Goal: Task Accomplishment & Management: Use online tool/utility

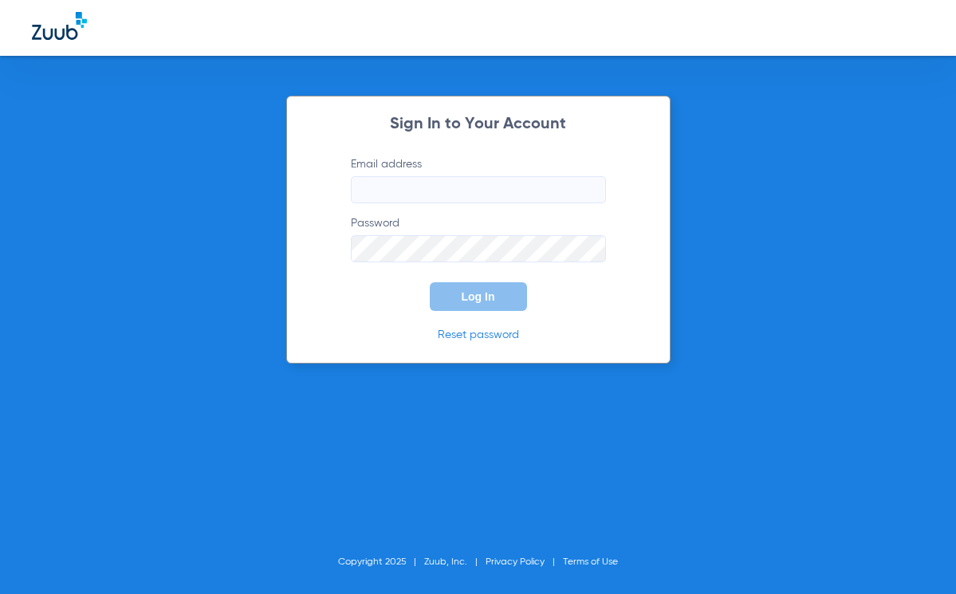
type input "[PERSON_NAME][EMAIL_ADDRESS][PERSON_NAME][DOMAIN_NAME]"
click at [476, 298] on span "Log In" at bounding box center [478, 296] width 33 height 13
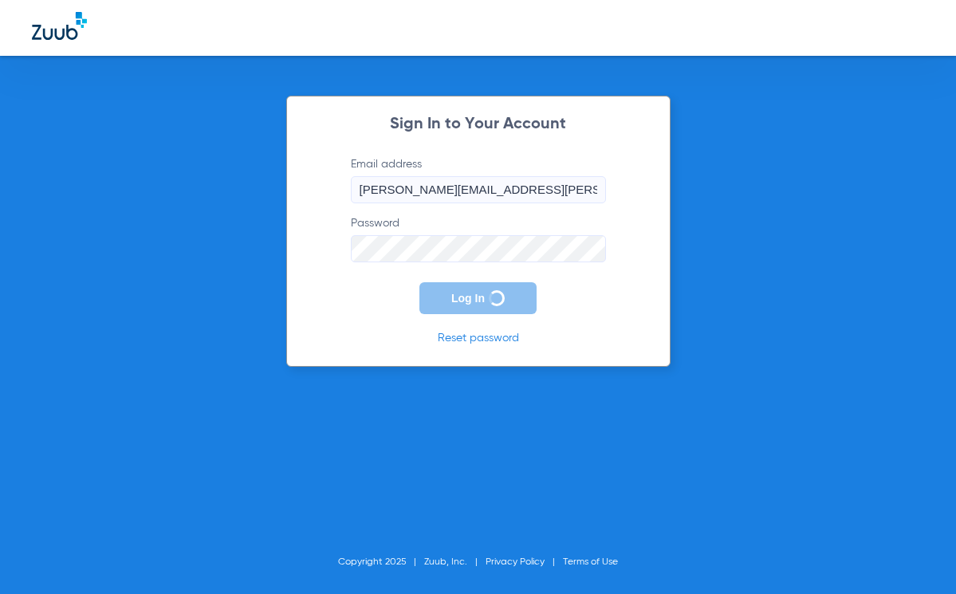
drag, startPoint x: 694, startPoint y: 185, endPoint x: 692, endPoint y: 194, distance: 9.1
click at [694, 185] on div "Sign In to Your Account Email address [PERSON_NAME][EMAIL_ADDRESS][PERSON_NAME]…" at bounding box center [478, 297] width 956 height 594
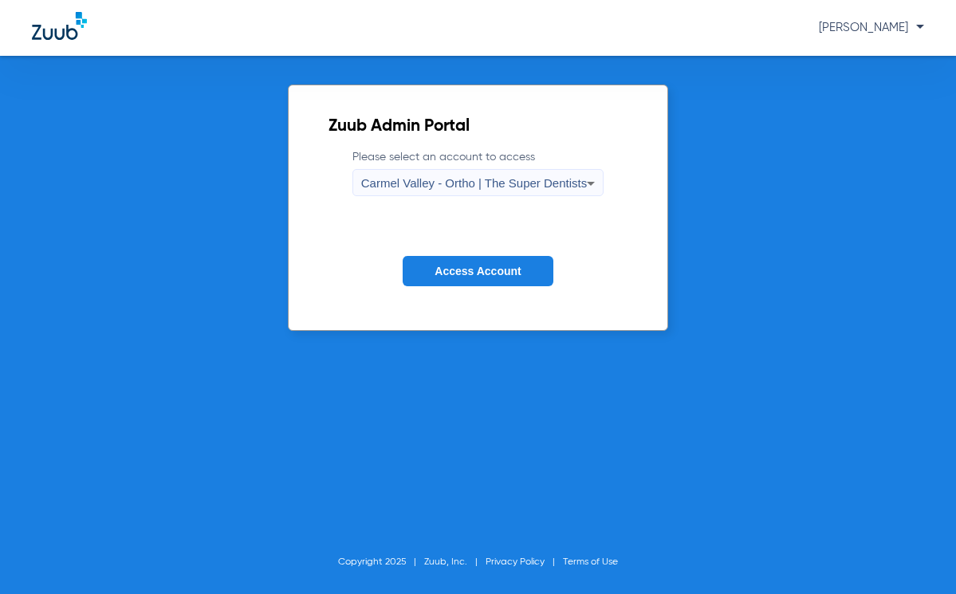
click at [506, 191] on div "Carmel Valley - Ortho | The Super Dentists" at bounding box center [474, 183] width 226 height 27
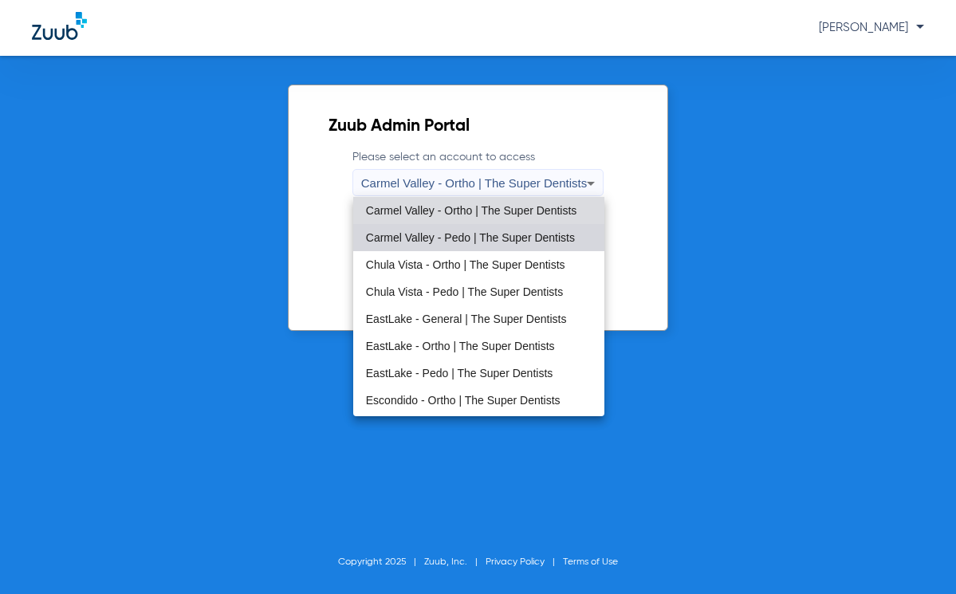
click at [480, 233] on span "Carmel Valley - Pedo | The Super Dentists" at bounding box center [470, 237] width 209 height 11
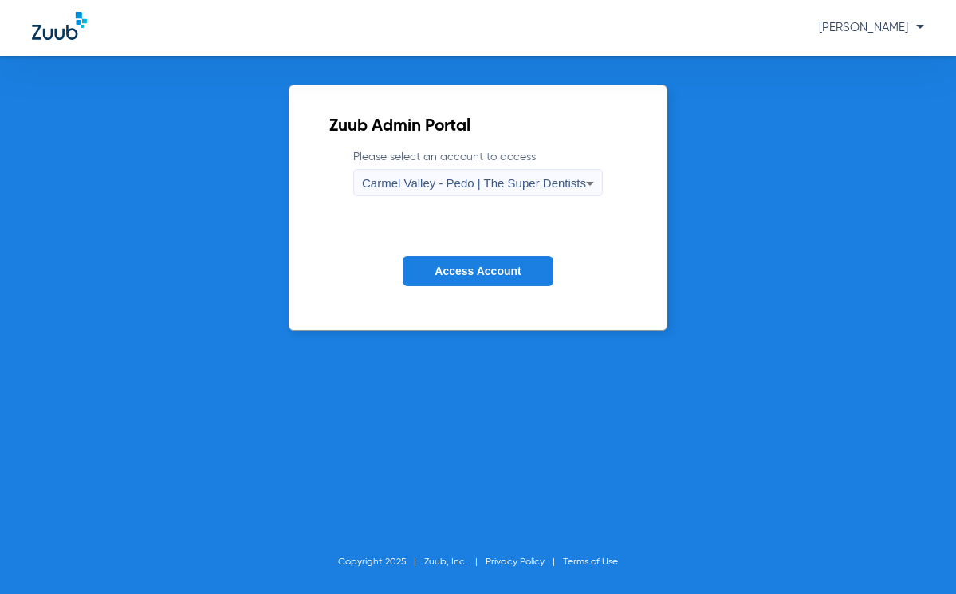
click at [477, 182] on span "Carmel Valley - Pedo | The Super Dentists" at bounding box center [474, 183] width 224 height 14
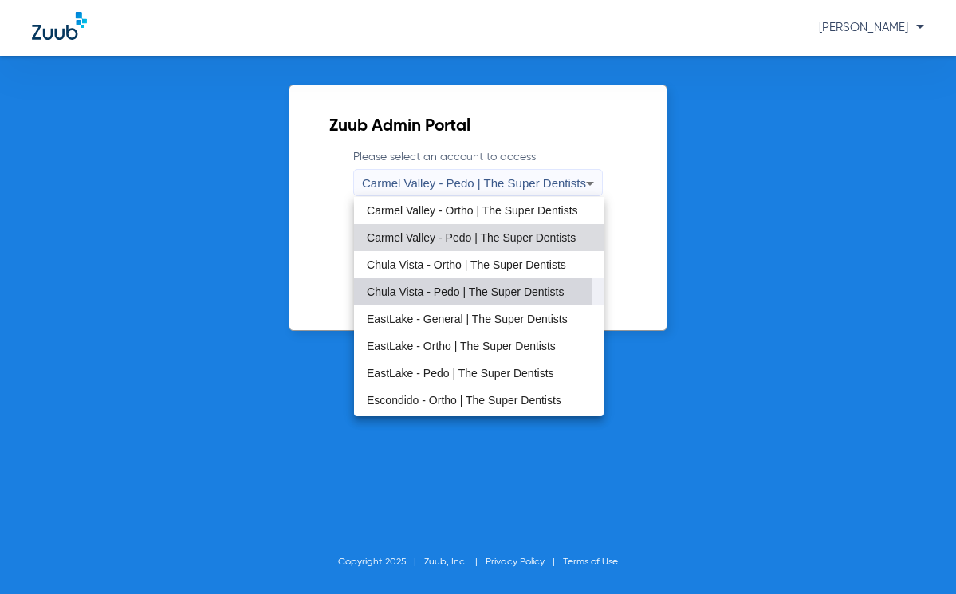
click at [470, 292] on span "Chula Vista - Pedo | The Super Dentists" at bounding box center [465, 291] width 197 height 11
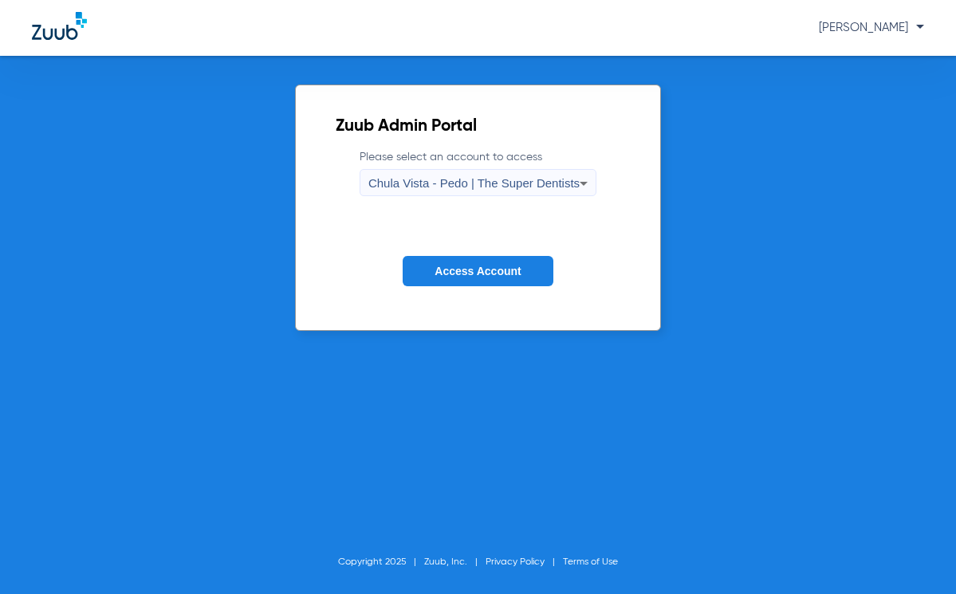
click at [470, 269] on span "Access Account" at bounding box center [477, 271] width 86 height 13
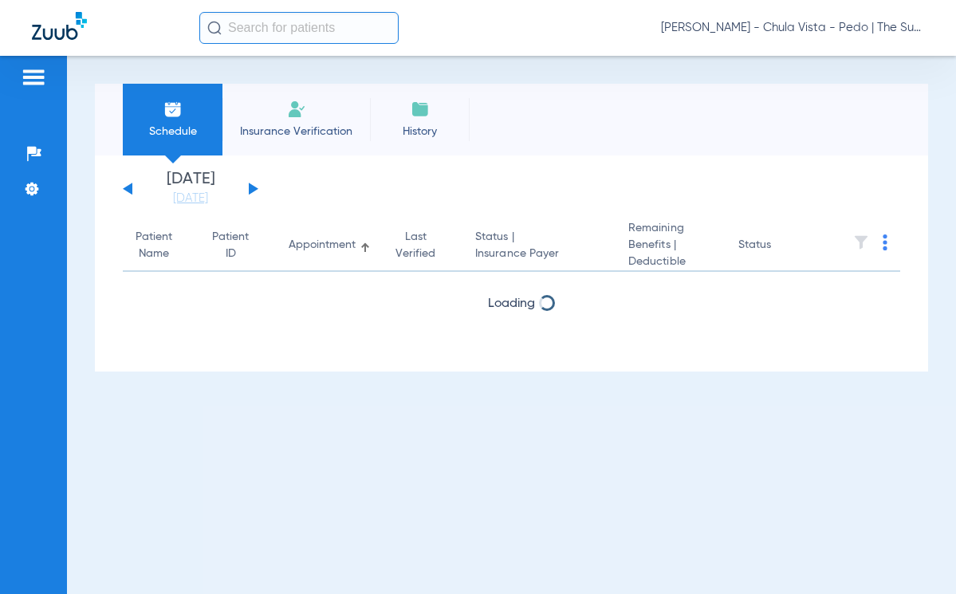
click at [274, 122] on li "Insurance Verification" at bounding box center [295, 120] width 147 height 72
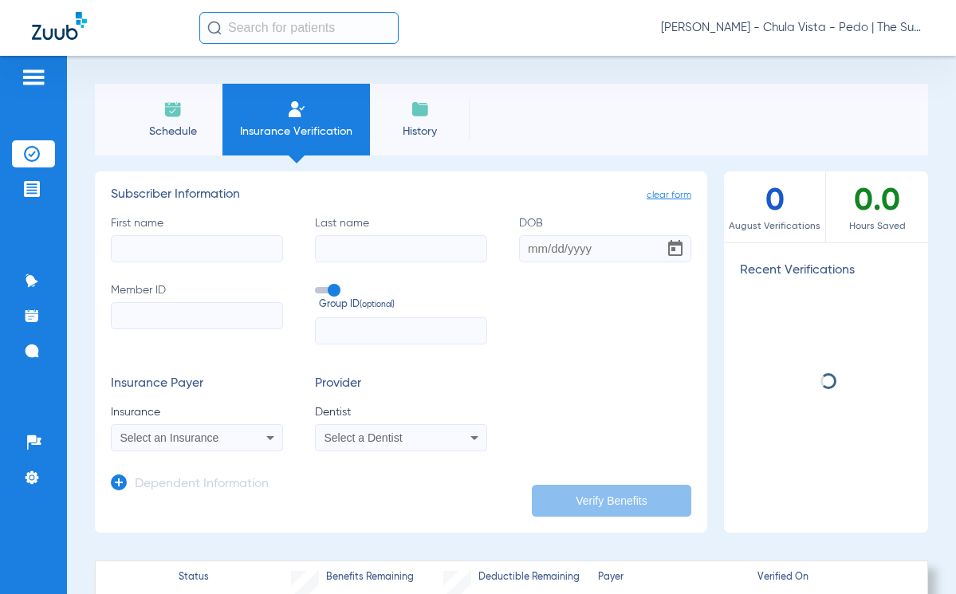
click at [267, 25] on input "text" at bounding box center [298, 28] width 199 height 32
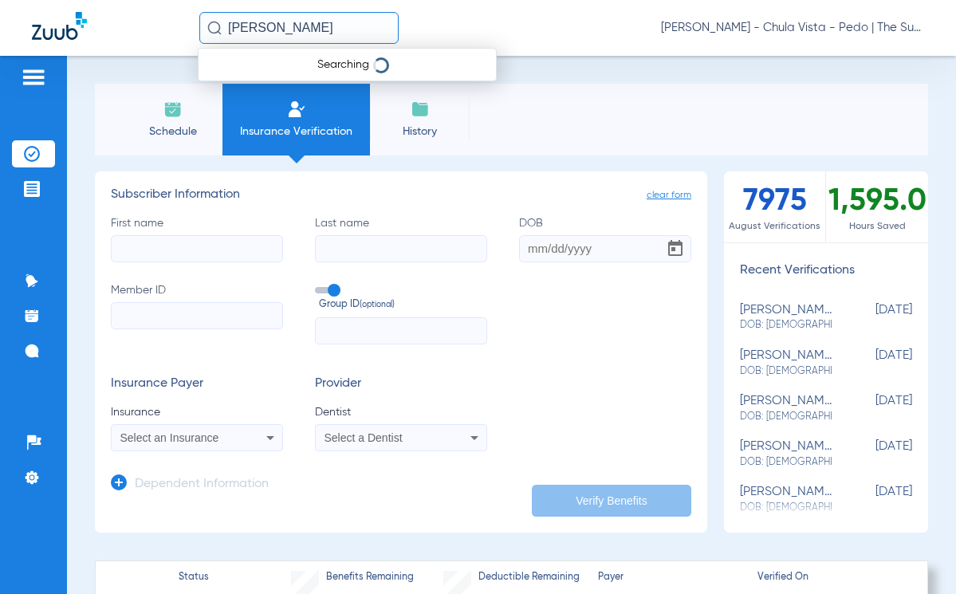
type input "[PERSON_NAME]"
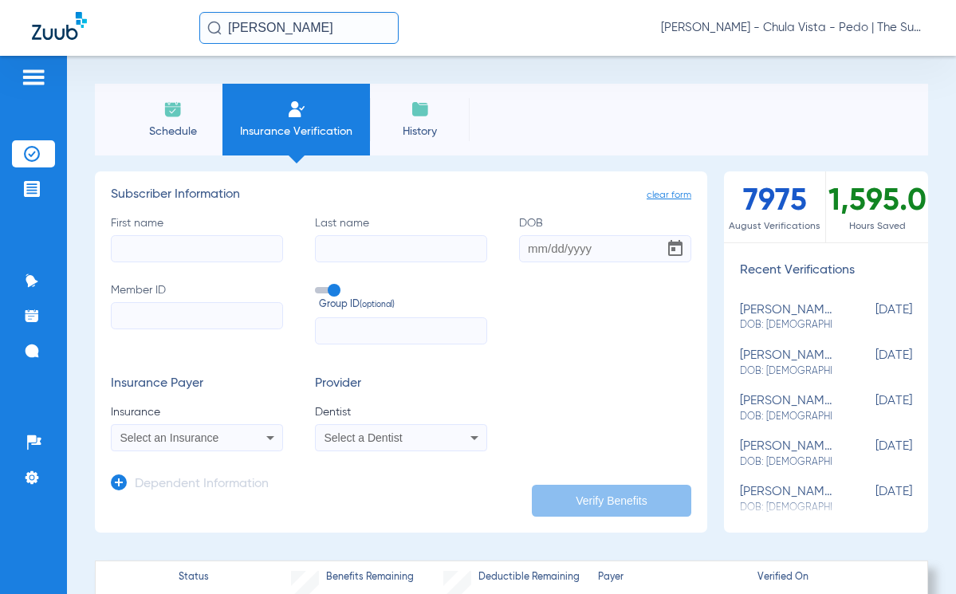
click at [318, 29] on input "[PERSON_NAME]" at bounding box center [298, 28] width 199 height 32
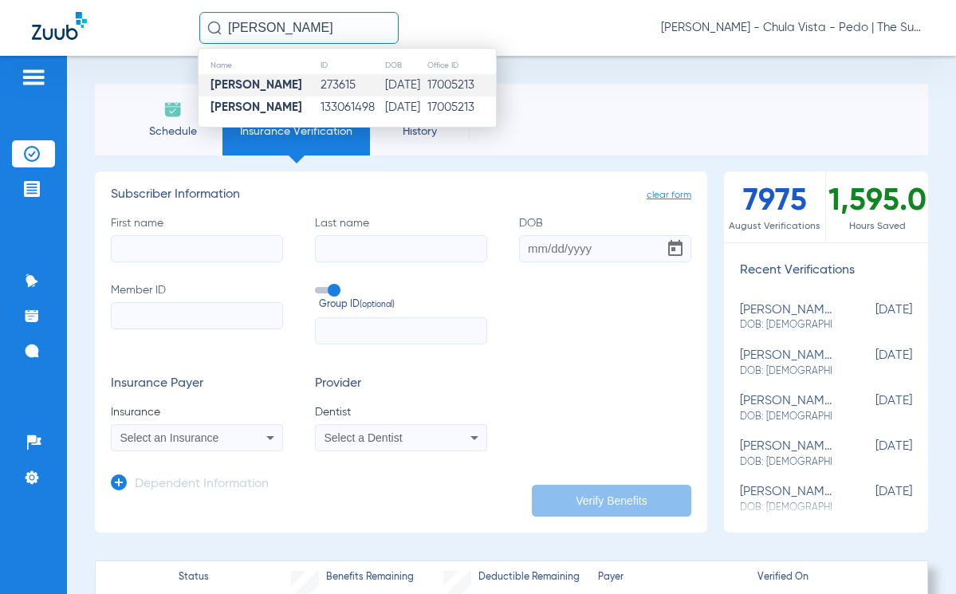
click at [384, 78] on td "[DATE]" at bounding box center [405, 85] width 42 height 22
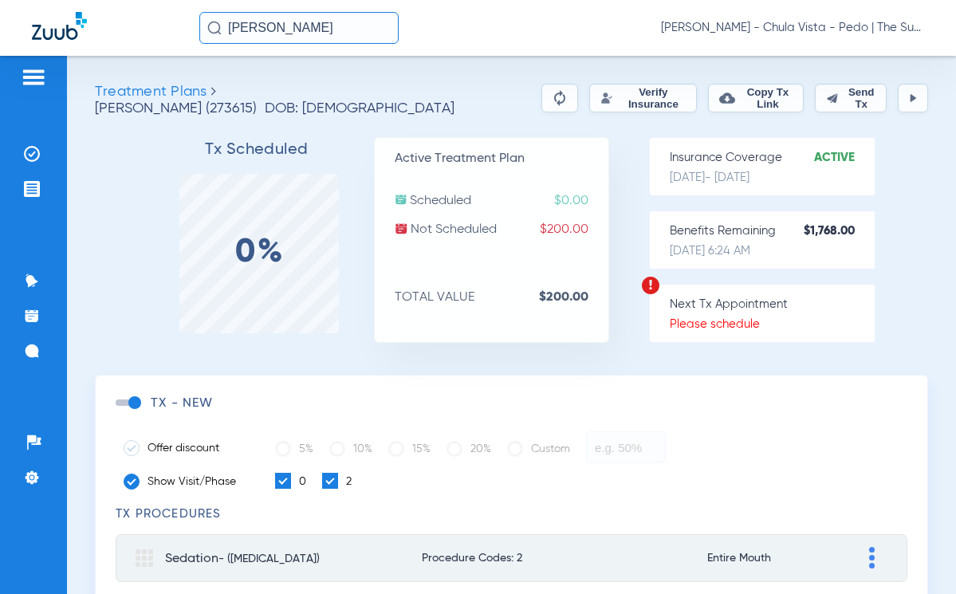
click at [600, 104] on button "Verify Insurance" at bounding box center [642, 98] width 107 height 29
